Goal: Task Accomplishment & Management: Manage account settings

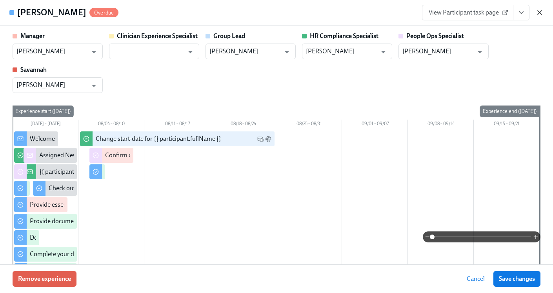
click at [539, 14] on icon "button" at bounding box center [540, 13] width 8 height 8
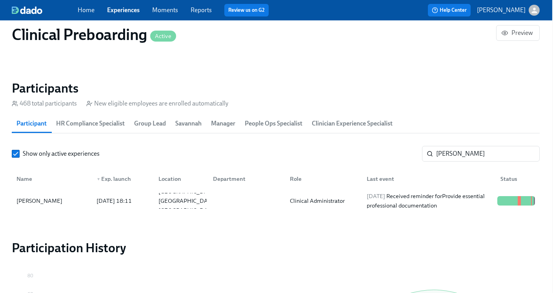
click at [89, 17] on div "Home Experiences Moments Reports Review us on G2 Help Center [PERSON_NAME]" at bounding box center [275, 10] width 553 height 20
click at [89, 11] on link "Home" at bounding box center [86, 9] width 17 height 7
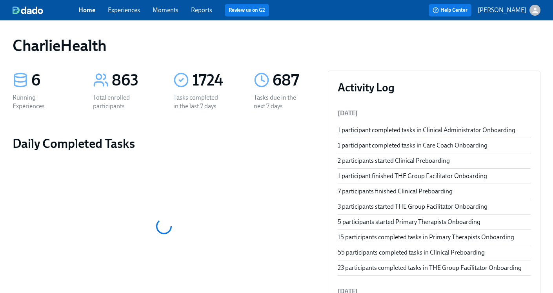
click at [122, 11] on link "Experiences" at bounding box center [124, 9] width 32 height 7
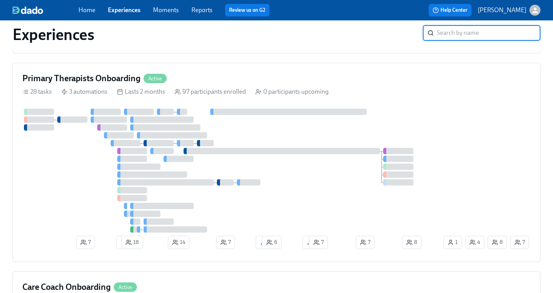
scroll to position [573, 0]
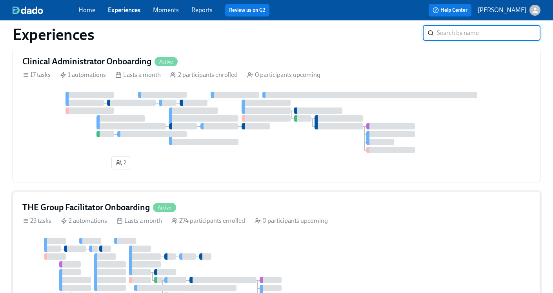
click at [70, 202] on h4 "THE Group Facilitator Onboarding" at bounding box center [86, 208] width 128 height 12
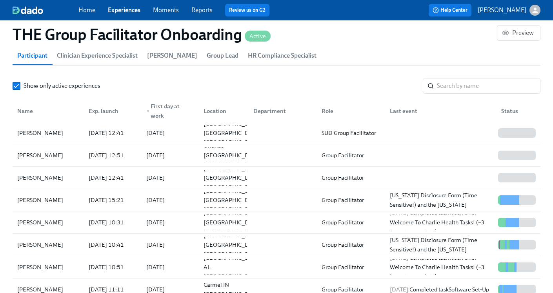
scroll to position [12, 0]
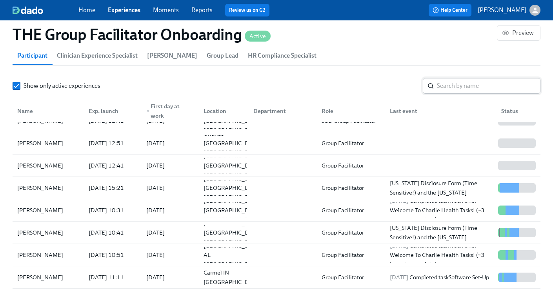
click at [454, 88] on input "search" at bounding box center [489, 86] width 104 height 16
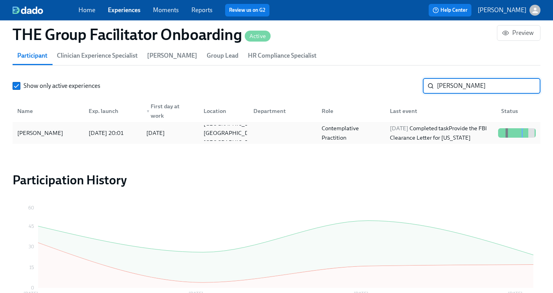
type input "[PERSON_NAME]"
click at [428, 132] on div "[DATE] Completed task Provide the FBI Clearance Letter for [US_STATE]" at bounding box center [441, 133] width 108 height 19
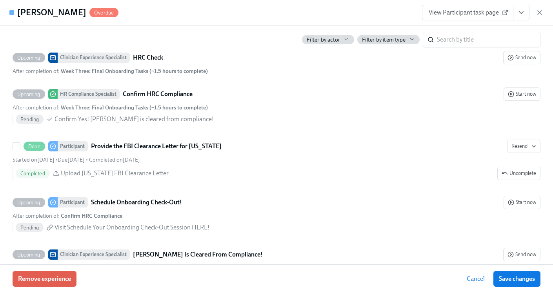
scroll to position [1786, 0]
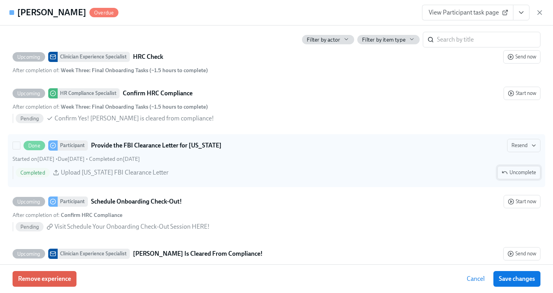
click at [518, 178] on button "Uncomplete" at bounding box center [519, 172] width 43 height 13
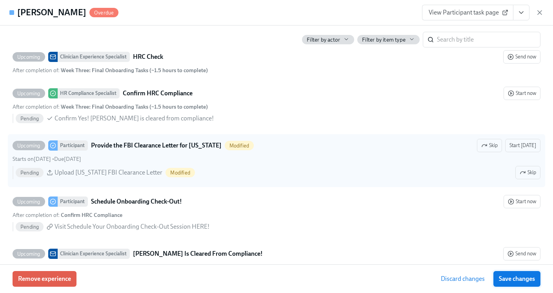
click at [511, 282] on span "Save changes" at bounding box center [517, 279] width 36 height 8
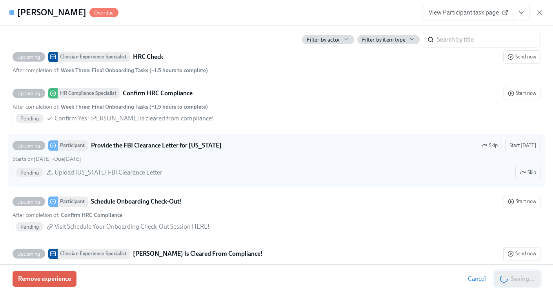
scroll to position [0, 11990]
